Goal: Use online tool/utility: Utilize a website feature to perform a specific function

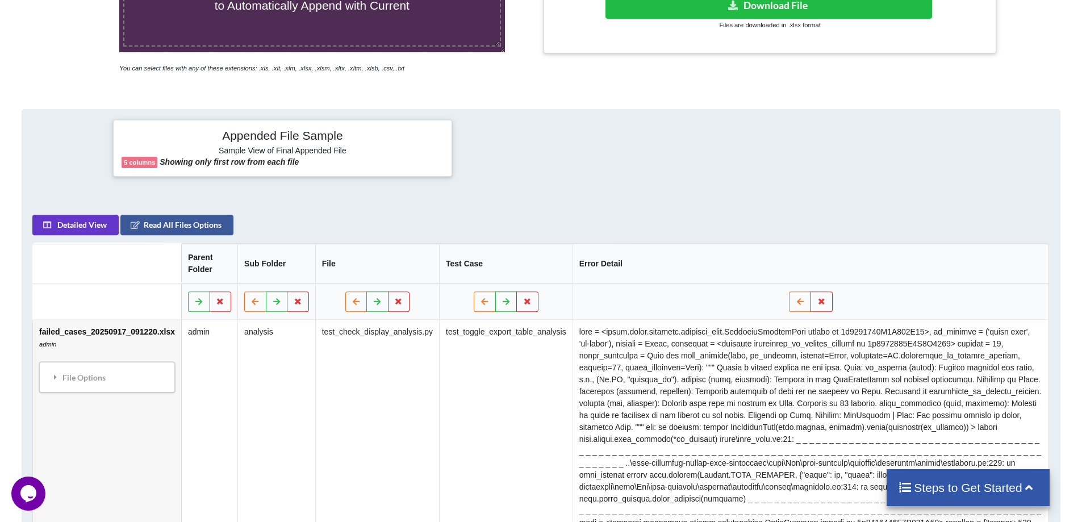
scroll to position [170, 0]
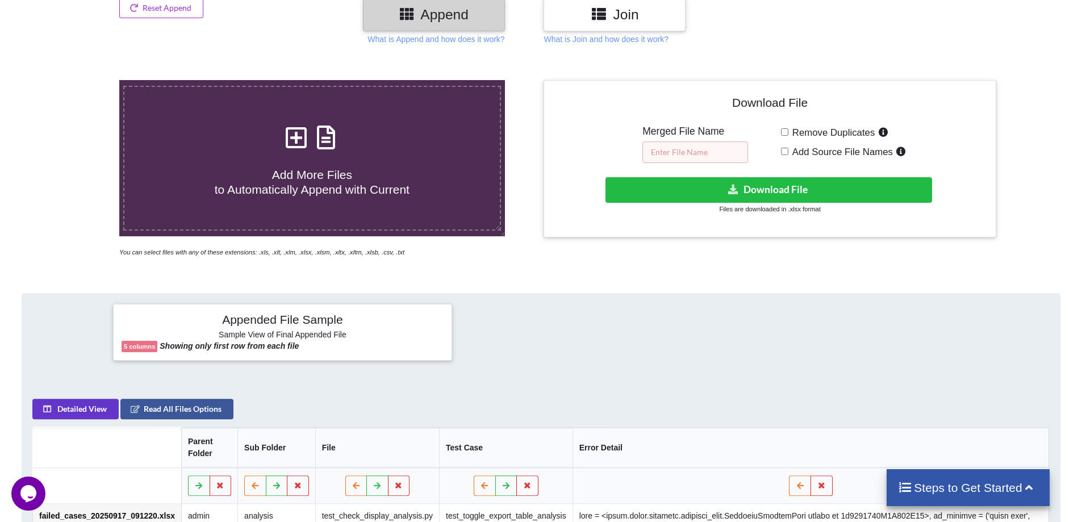
click at [697, 152] on input "text" at bounding box center [696, 152] width 106 height 22
click at [629, 240] on div "Download File Merged File Name Remove Duplicates Add Source File Names Download…" at bounding box center [770, 169] width 458 height 178
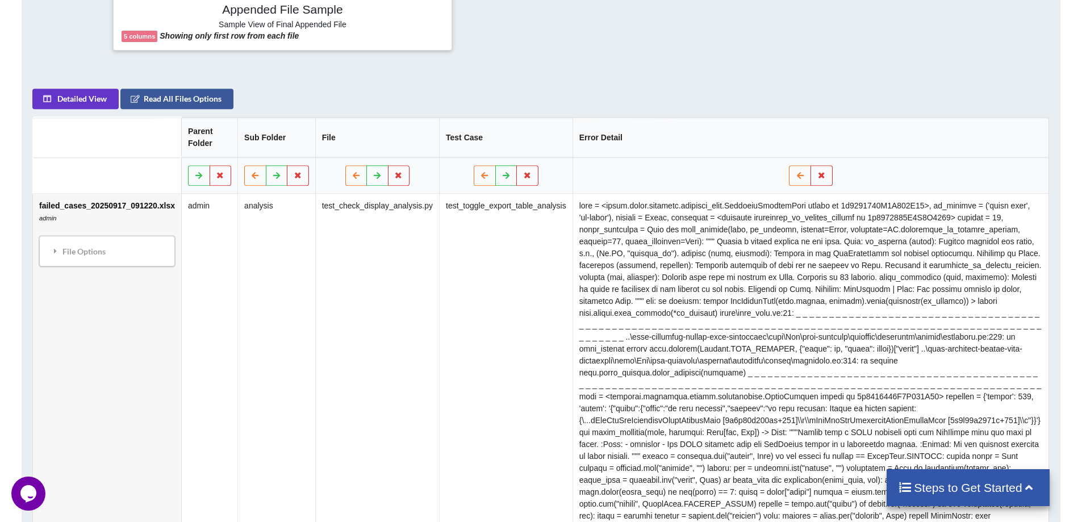
scroll to position [454, 0]
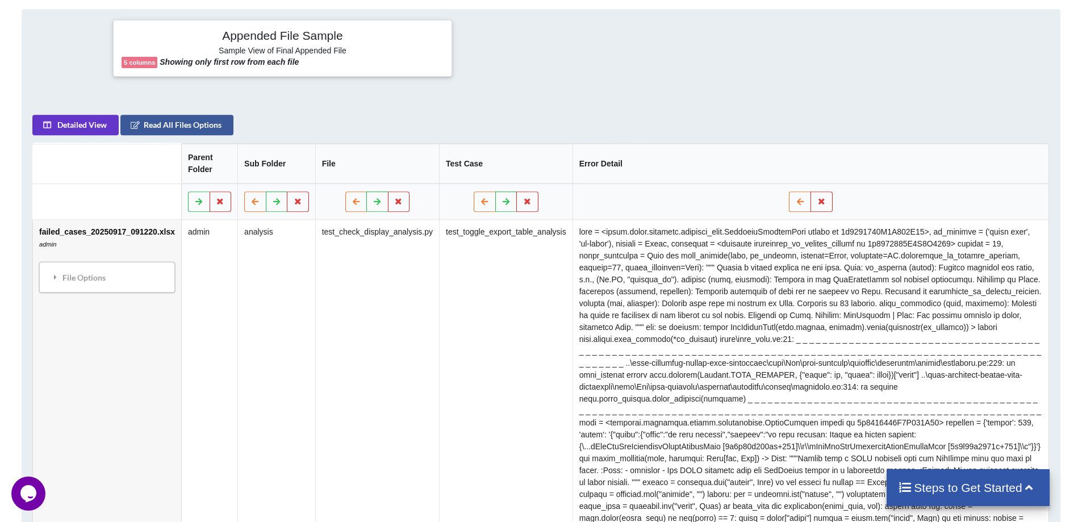
click at [216, 203] on icon at bounding box center [221, 201] width 10 height 7
click at [131, 166] on button "Delete Column" at bounding box center [134, 168] width 76 height 20
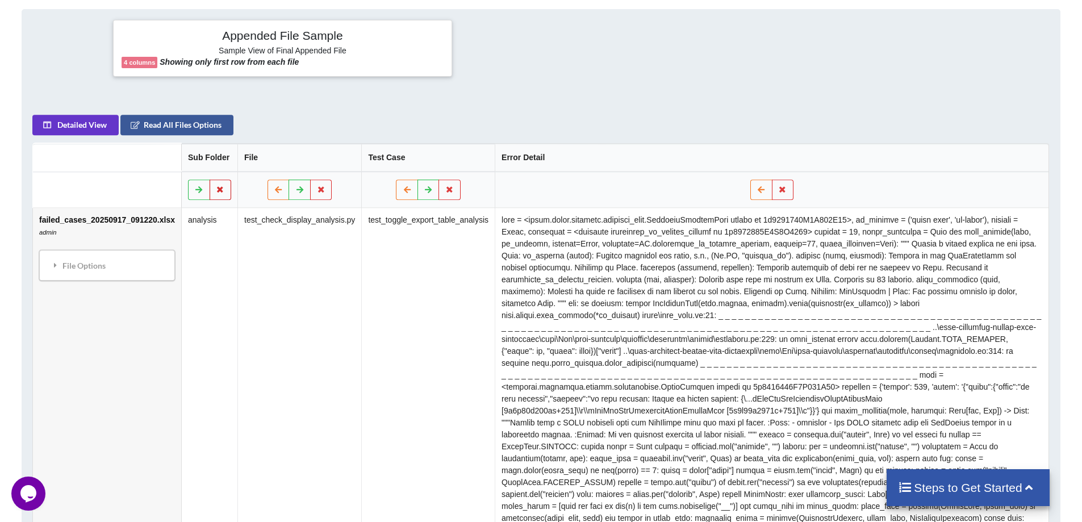
click at [216, 187] on icon at bounding box center [221, 189] width 10 height 7
click at [158, 157] on button "Delete Column" at bounding box center [134, 156] width 76 height 20
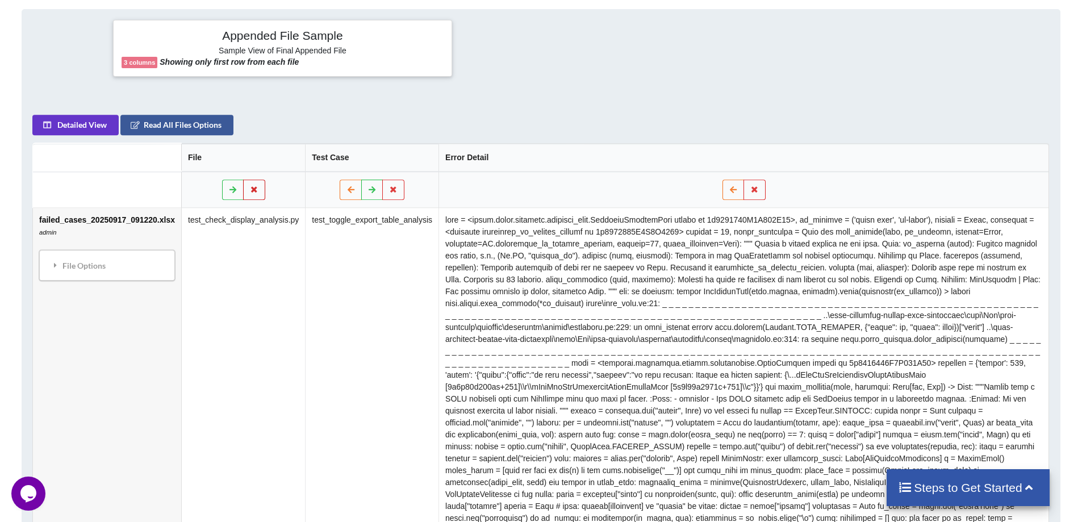
click at [250, 190] on icon at bounding box center [255, 189] width 10 height 7
click at [151, 157] on button "Delete Column" at bounding box center [165, 156] width 76 height 20
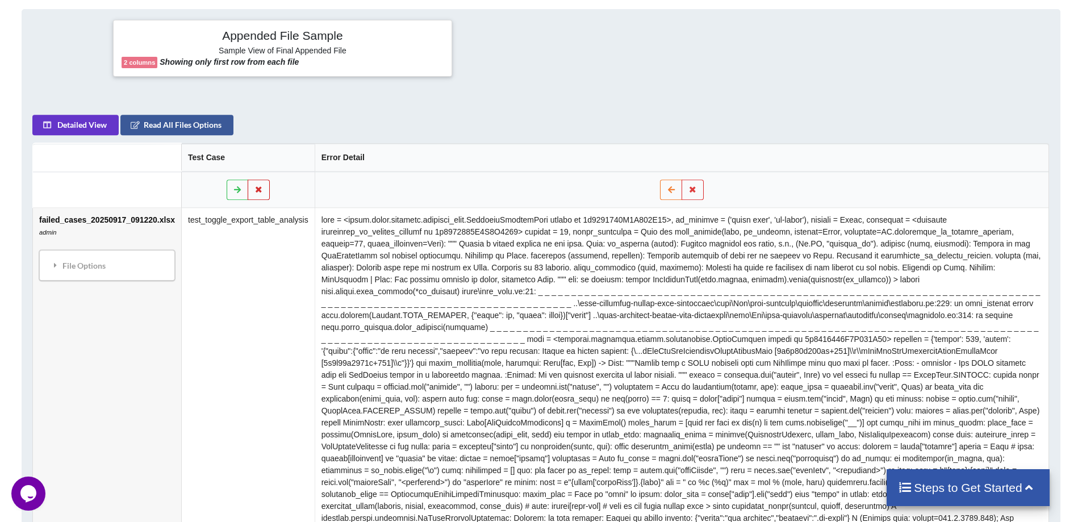
click at [256, 192] on icon at bounding box center [260, 189] width 10 height 7
click at [165, 155] on button "Delete Column" at bounding box center [170, 156] width 76 height 20
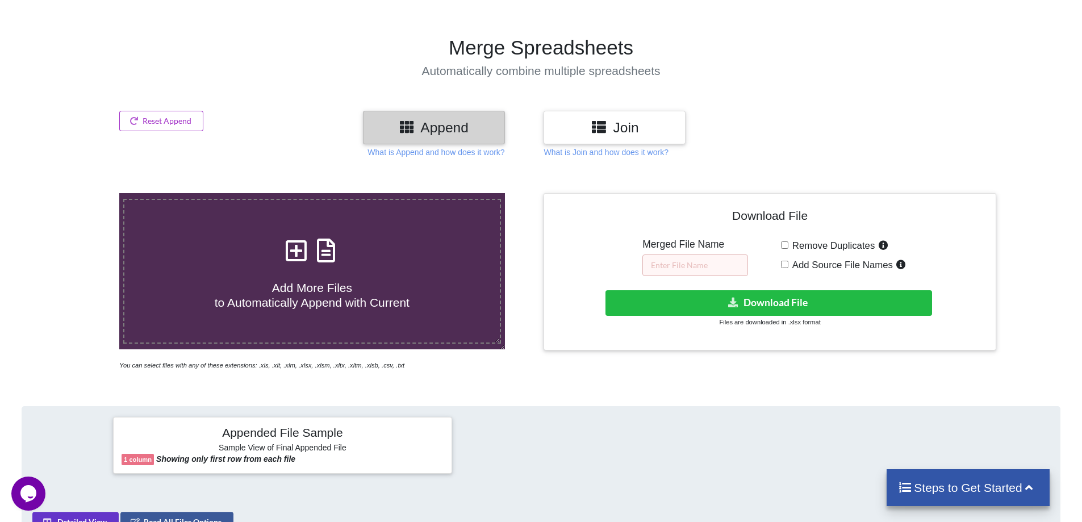
scroll to position [57, 0]
click at [170, 118] on button "Reset Append" at bounding box center [161, 121] width 84 height 20
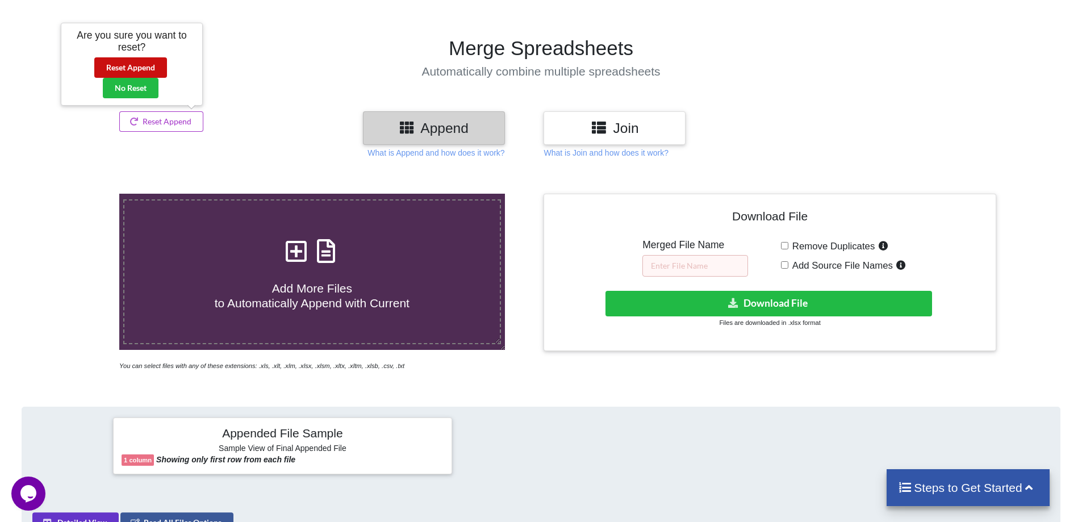
click at [135, 69] on button "Reset Append" at bounding box center [130, 67] width 73 height 20
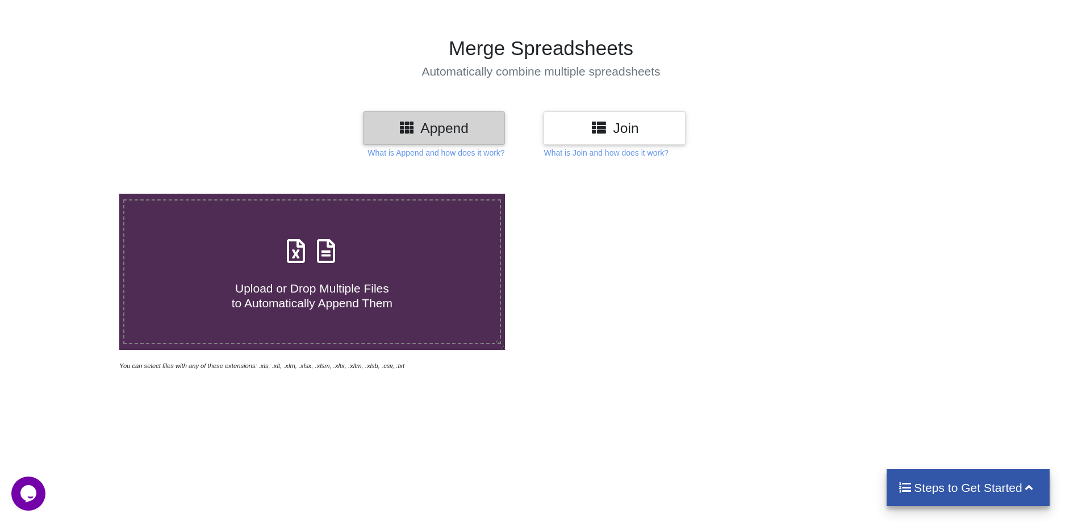
click at [597, 313] on div at bounding box center [770, 283] width 458 height 178
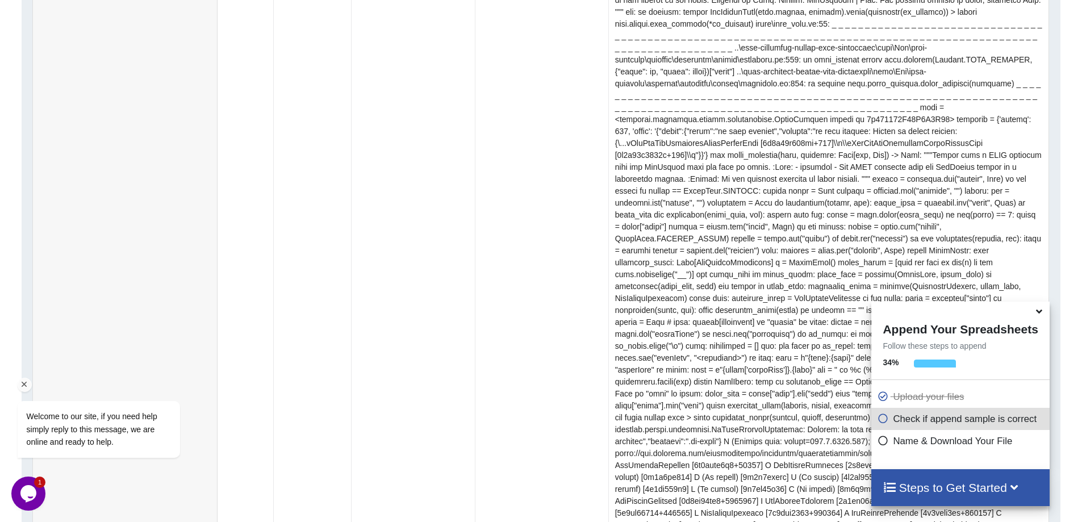
scroll to position [804, 0]
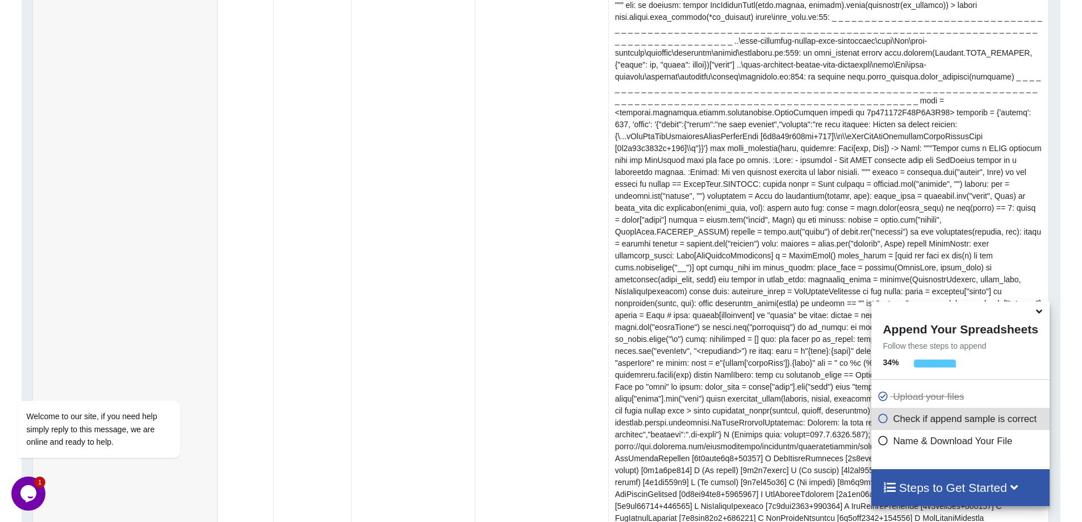
click at [101, 247] on td "failed_cases_20250917_111711_analysis.xlsx admin File Options Import Other Shee…" at bounding box center [125, 381] width 184 height 991
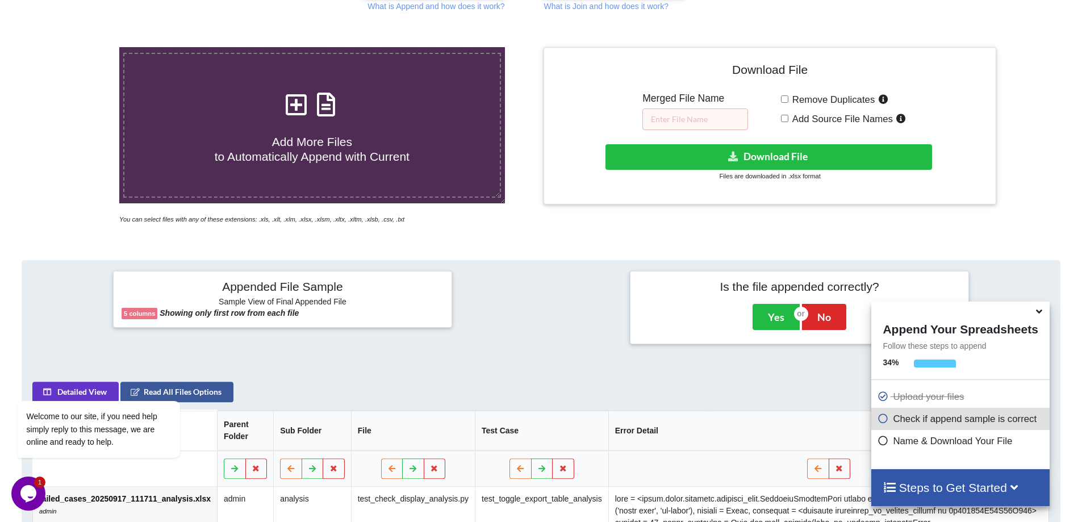
scroll to position [98, 0]
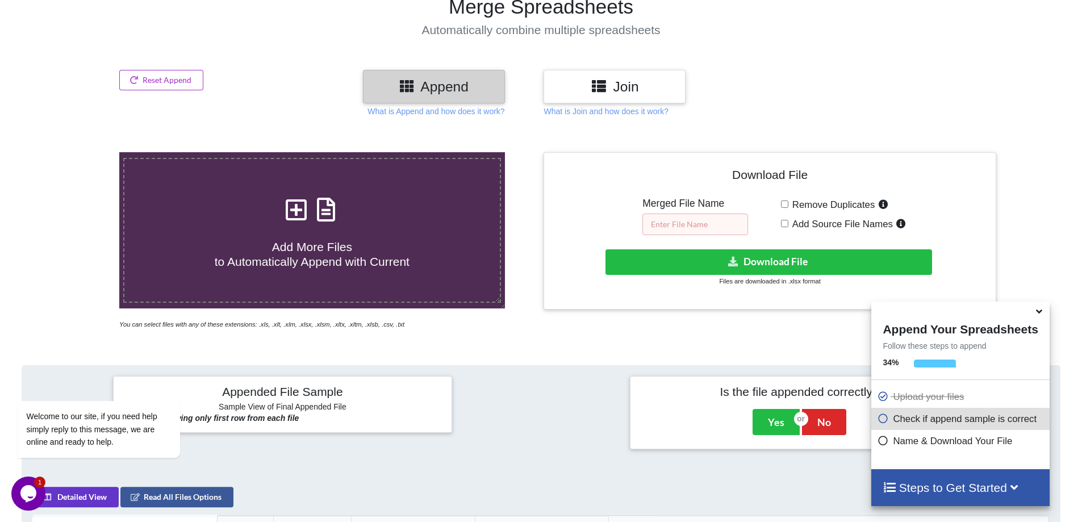
click at [663, 227] on input "text" at bounding box center [696, 225] width 106 height 22
type input "test_case_admin"
click at [1030, 194] on div at bounding box center [1044, 241] width 91 height 178
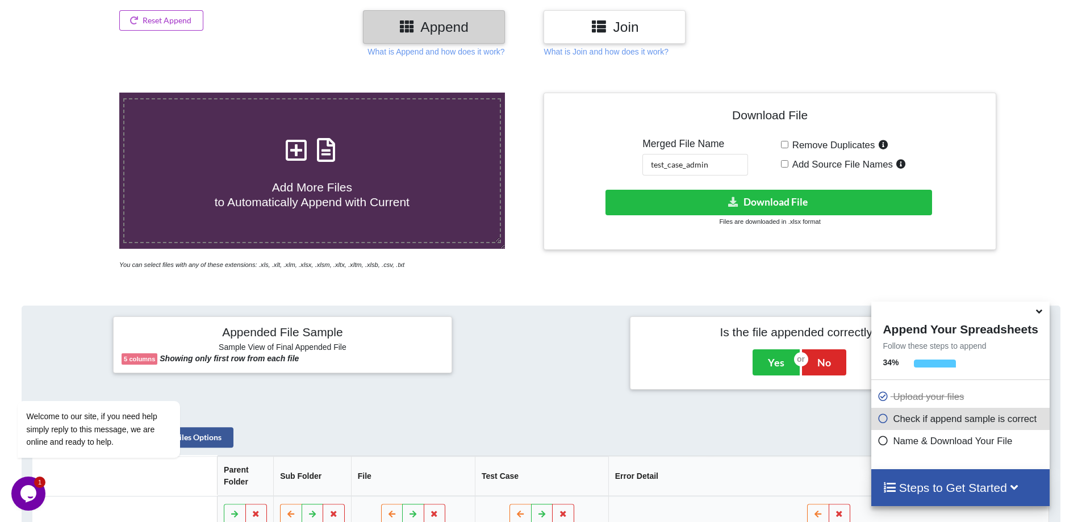
scroll to position [155, 0]
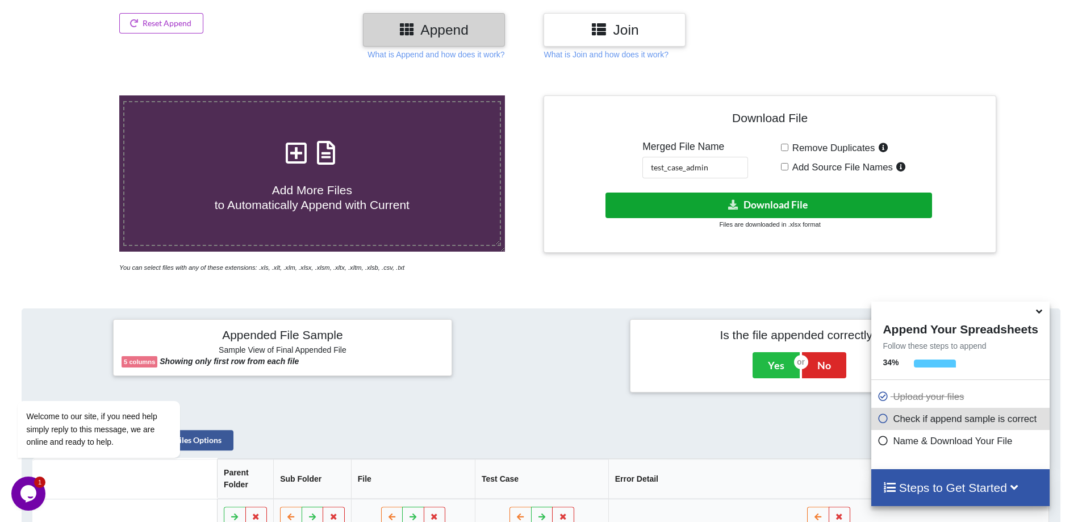
click at [745, 213] on button "Download File" at bounding box center [769, 206] width 327 height 26
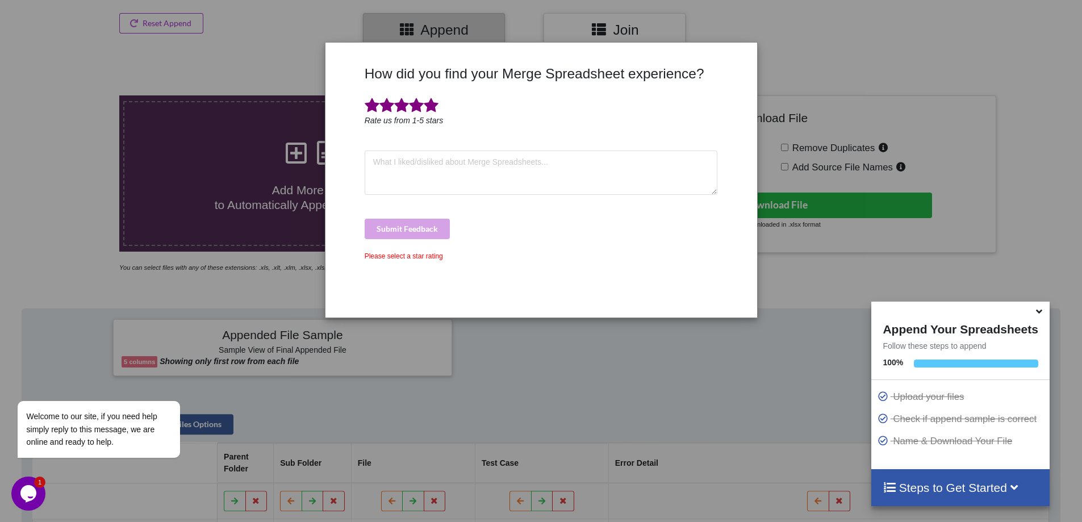
click at [435, 106] on span at bounding box center [431, 106] width 15 height 16
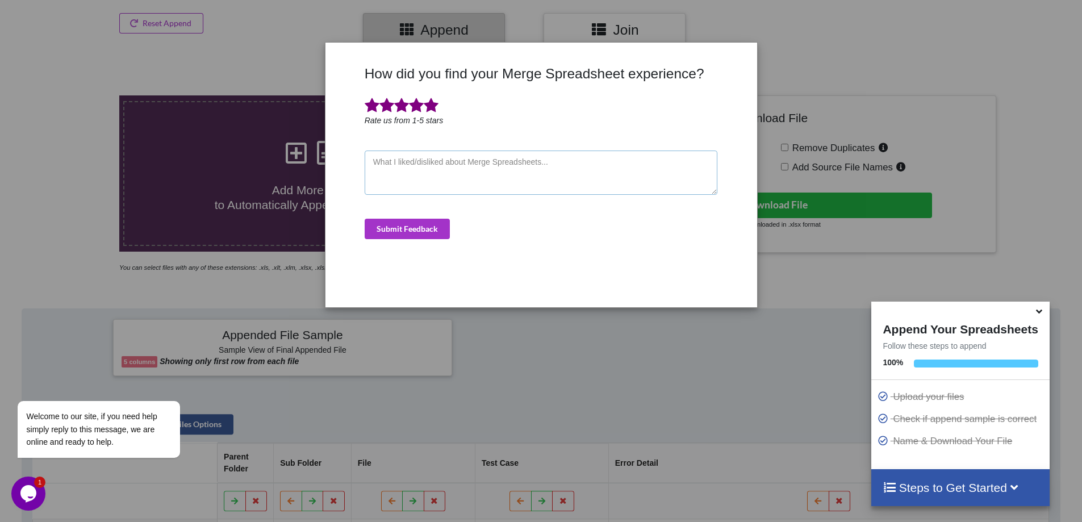
click at [511, 165] on textarea at bounding box center [541, 173] width 353 height 44
type textarea "i like it, that useful"
click at [415, 226] on button "Submit Feedback" at bounding box center [407, 229] width 85 height 20
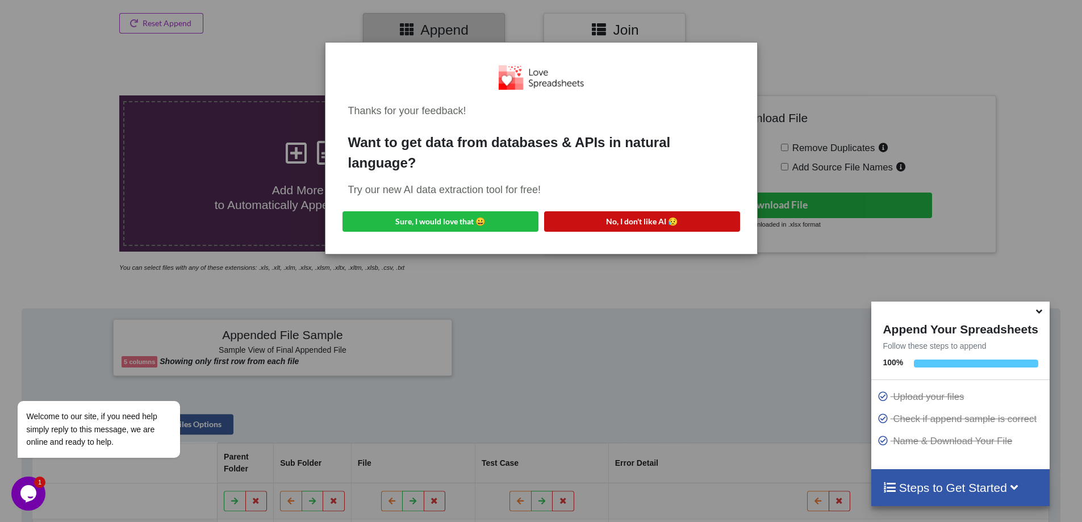
click at [648, 224] on button "No, I don't like AI 😥" at bounding box center [642, 221] width 196 height 20
